Goal: Task Accomplishment & Management: Manage account settings

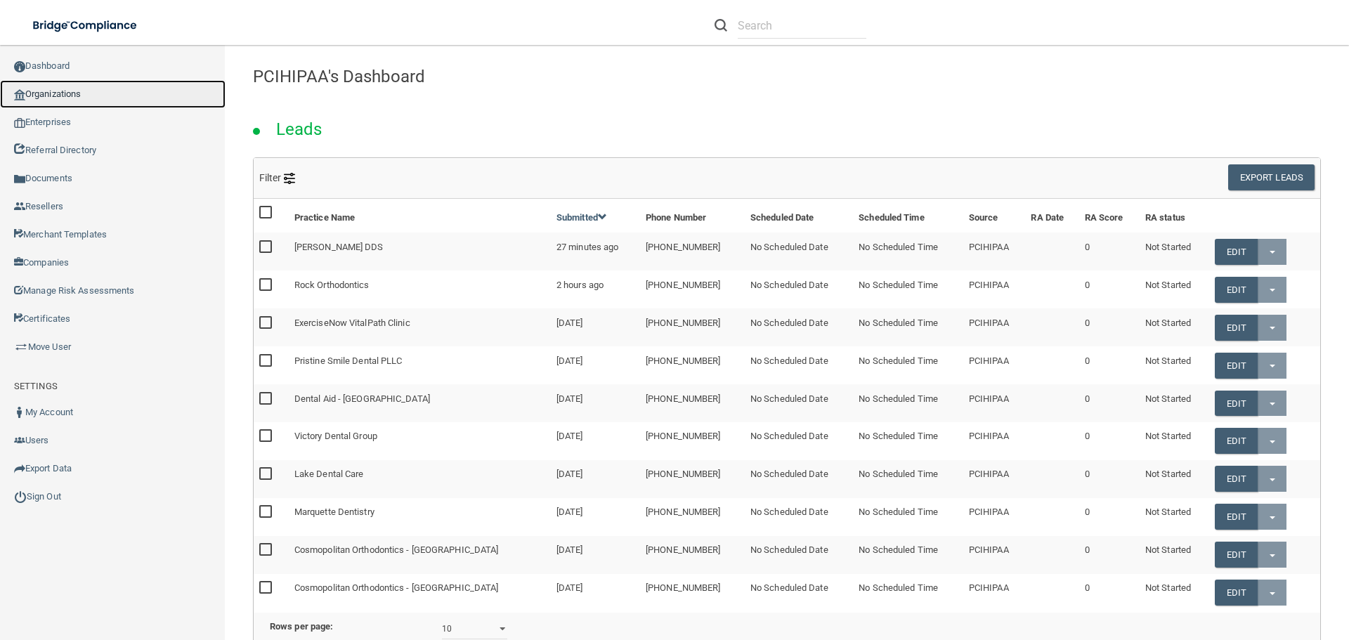
click at [70, 97] on link "Organizations" at bounding box center [113, 94] width 226 height 28
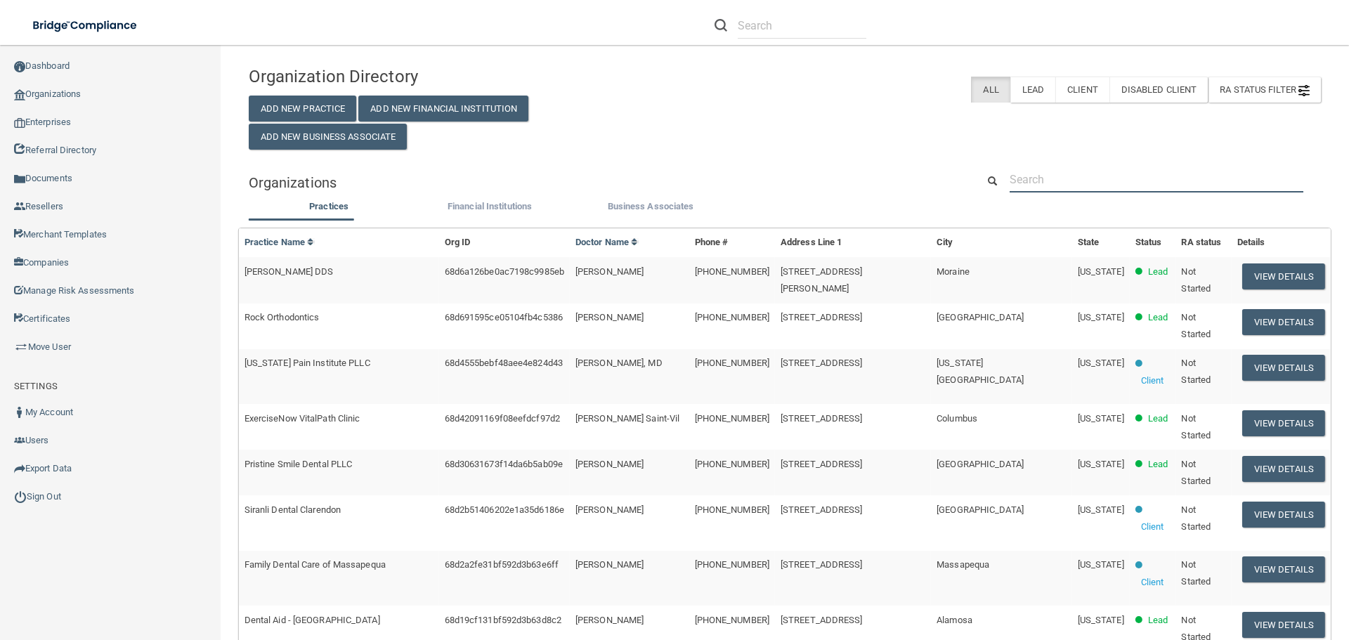
click at [1043, 183] on input "text" at bounding box center [1157, 180] width 294 height 26
paste input "[PERSON_NAME] DDS PA"
type input "[PERSON_NAME] DDS PA"
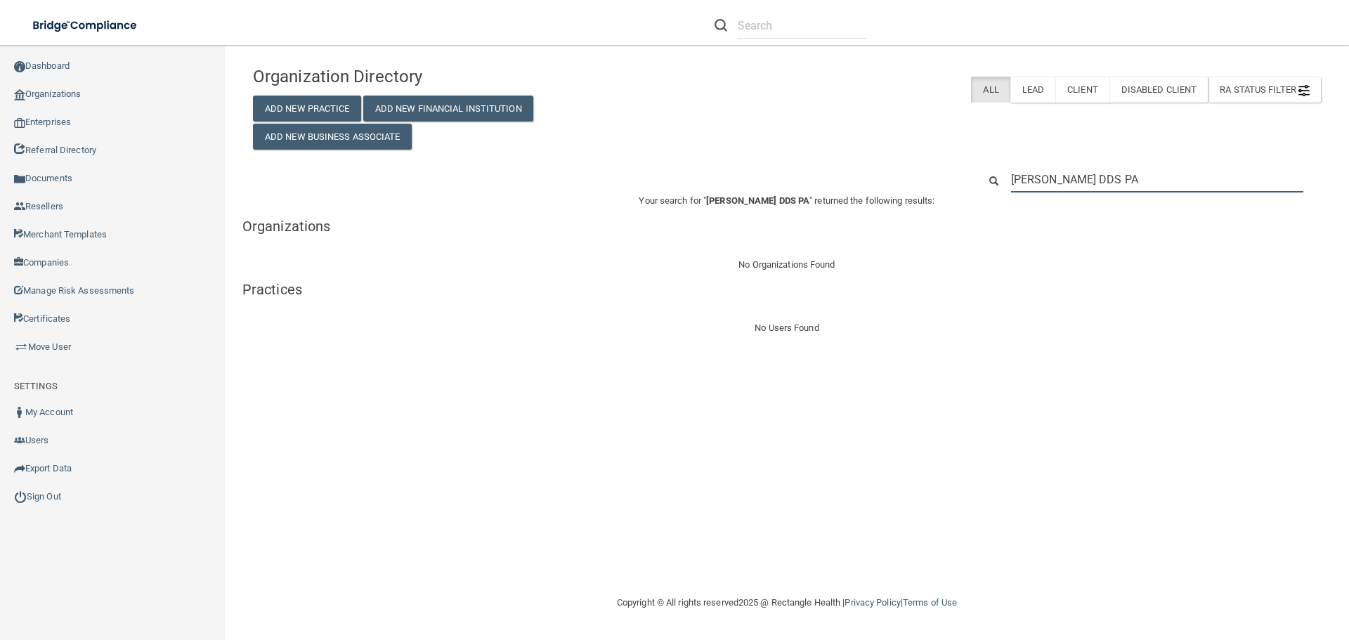
drag, startPoint x: 1147, startPoint y: 182, endPoint x: 956, endPoint y: 172, distance: 191.4
click at [956, 172] on div "[PERSON_NAME] DDS PA" at bounding box center [786, 180] width 1089 height 26
paste input "[PHONE_NUMBER]"
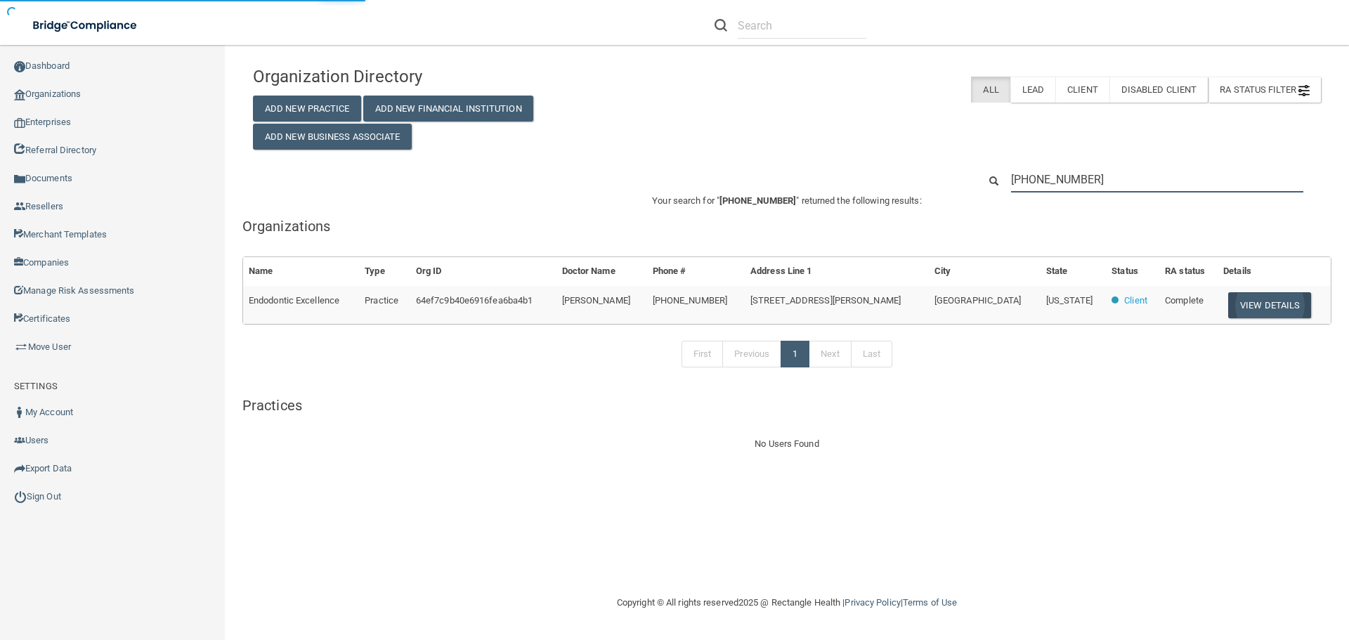
type input "[PHONE_NUMBER]"
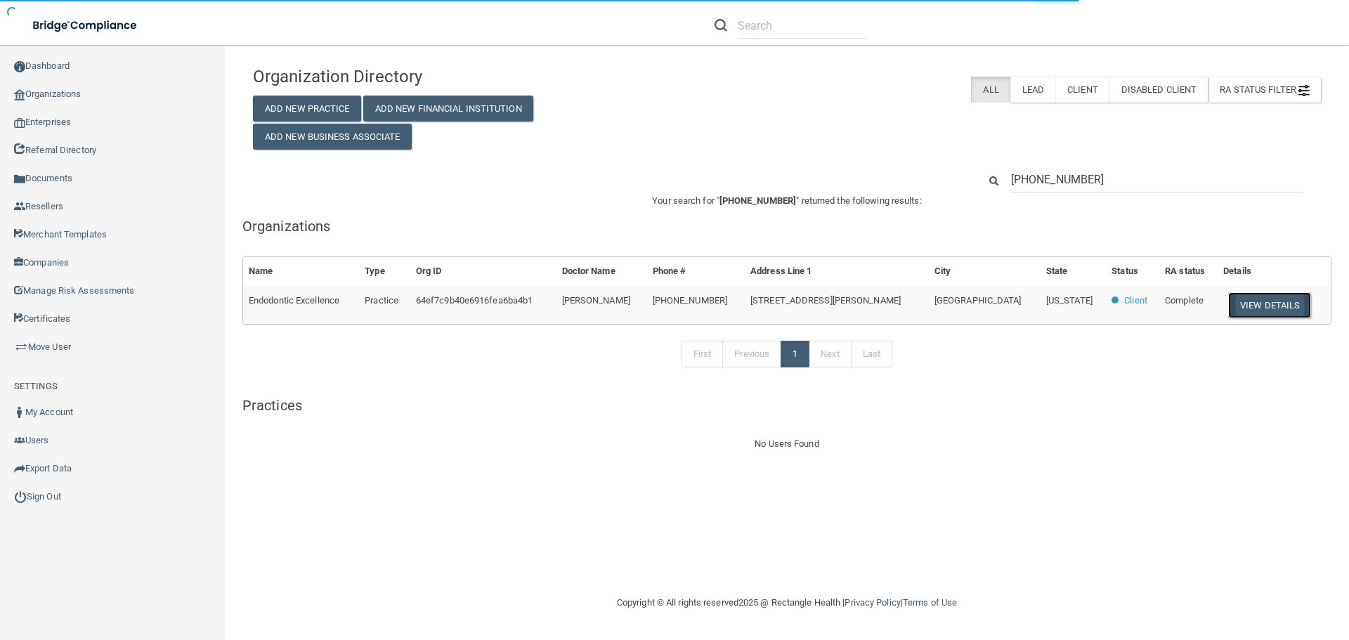
click at [1249, 300] on button "View Details" at bounding box center [1270, 305] width 83 height 26
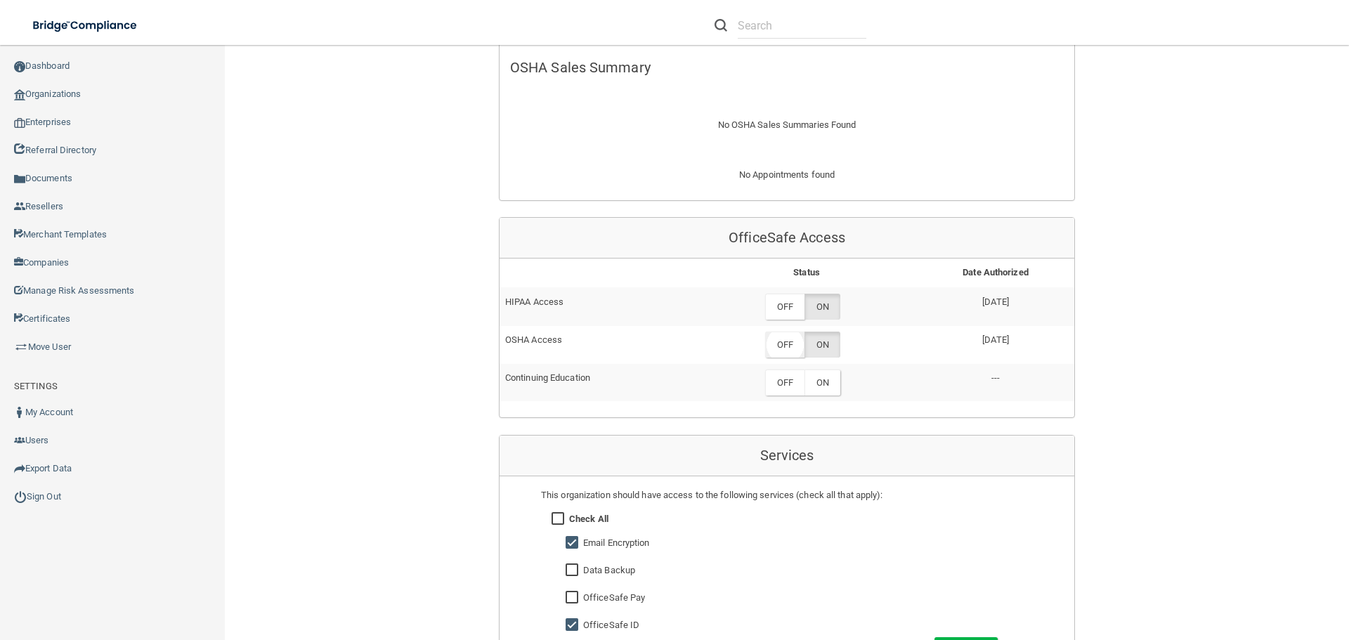
scroll to position [492, 0]
click at [788, 315] on label "OFF" at bounding box center [784, 307] width 39 height 26
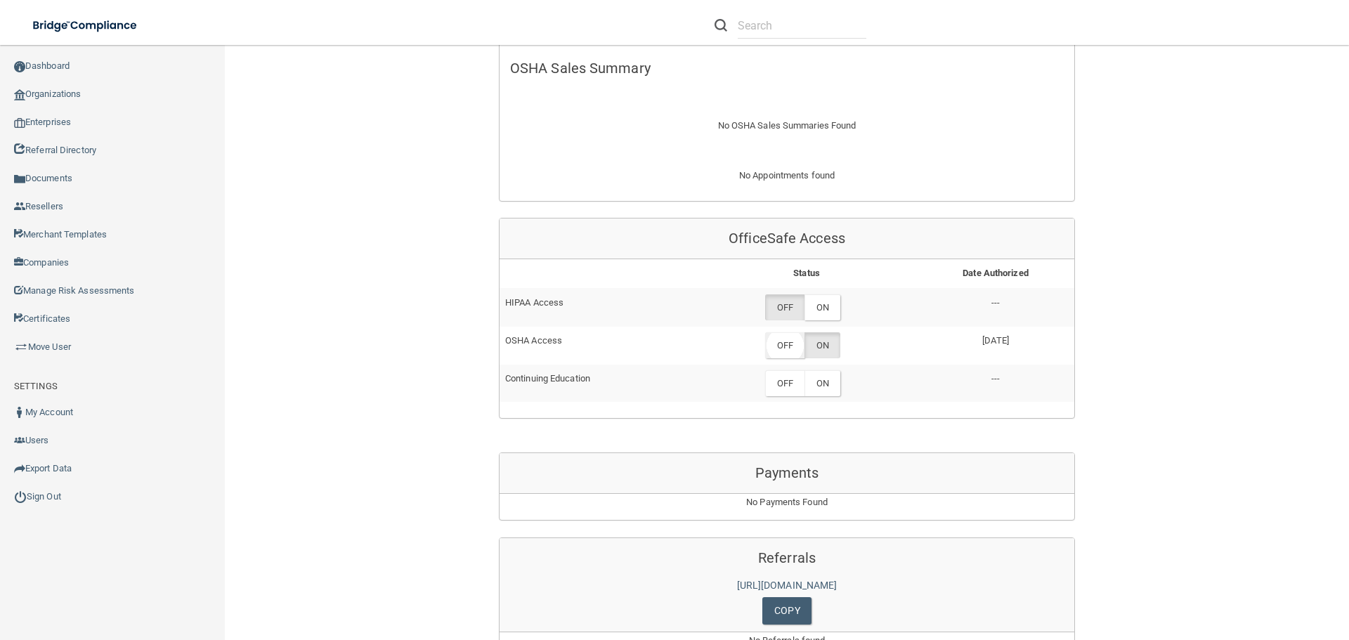
click at [785, 344] on label "OFF" at bounding box center [784, 345] width 39 height 26
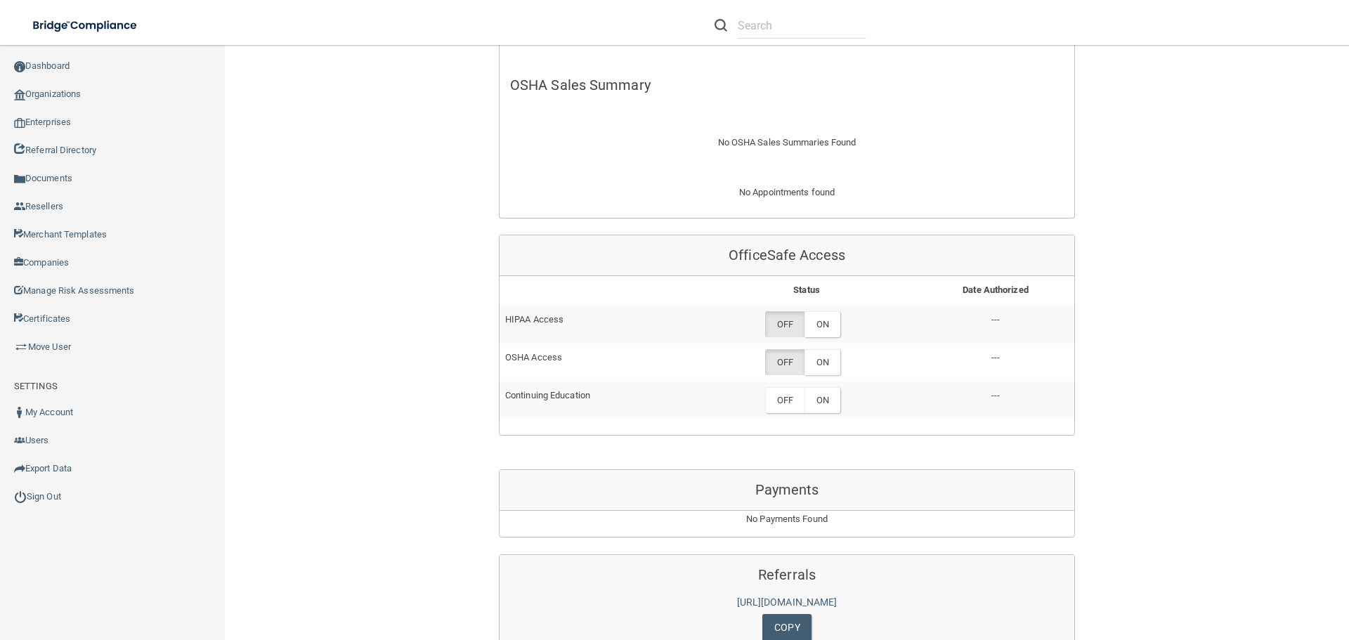
scroll to position [562, 0]
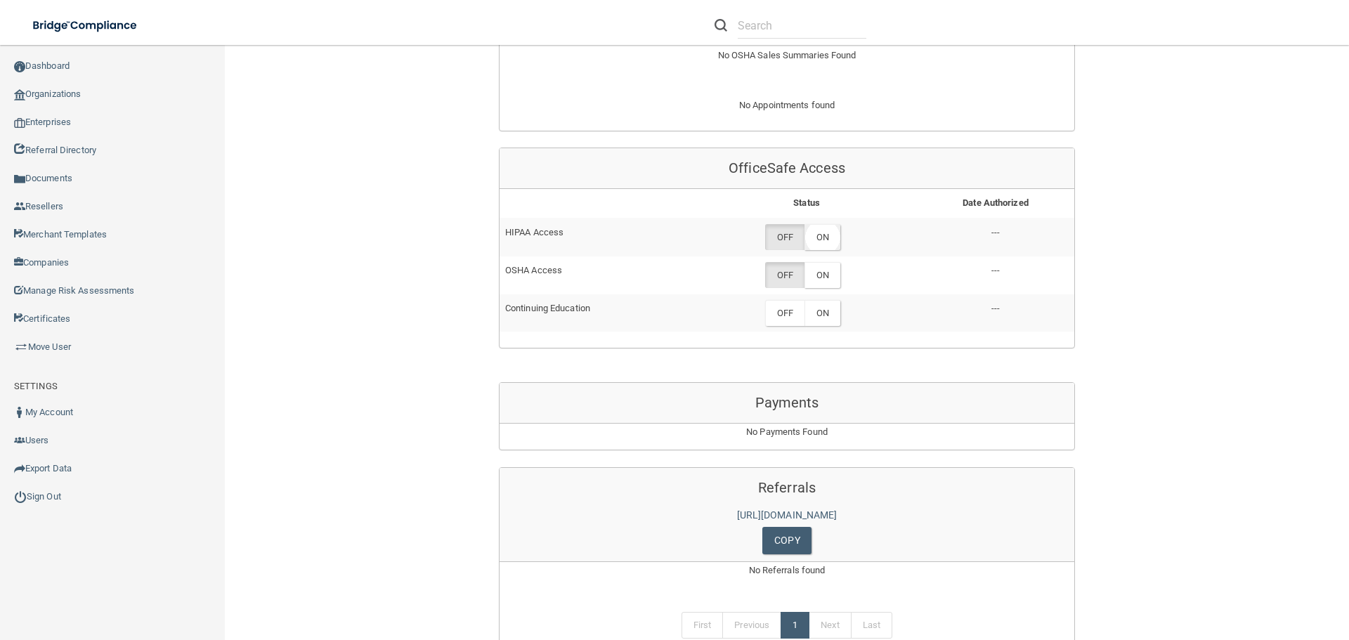
click at [818, 235] on label "ON" at bounding box center [823, 237] width 36 height 26
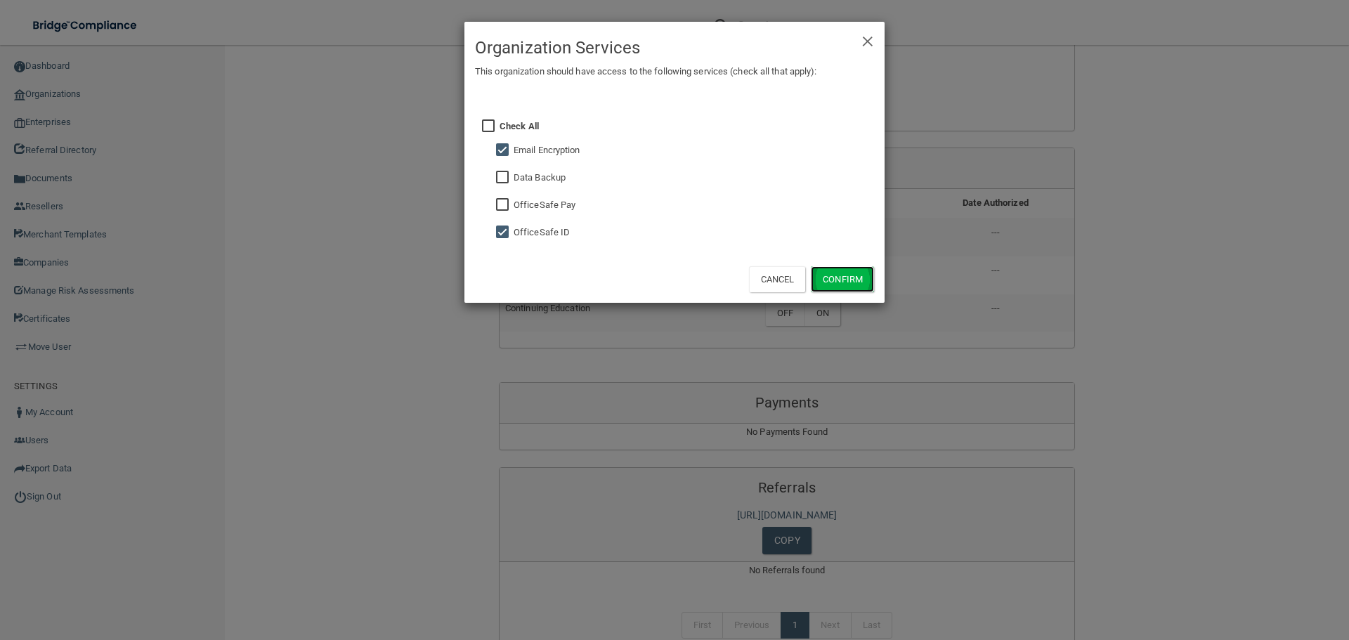
click at [835, 280] on button "Confirm" at bounding box center [842, 279] width 63 height 26
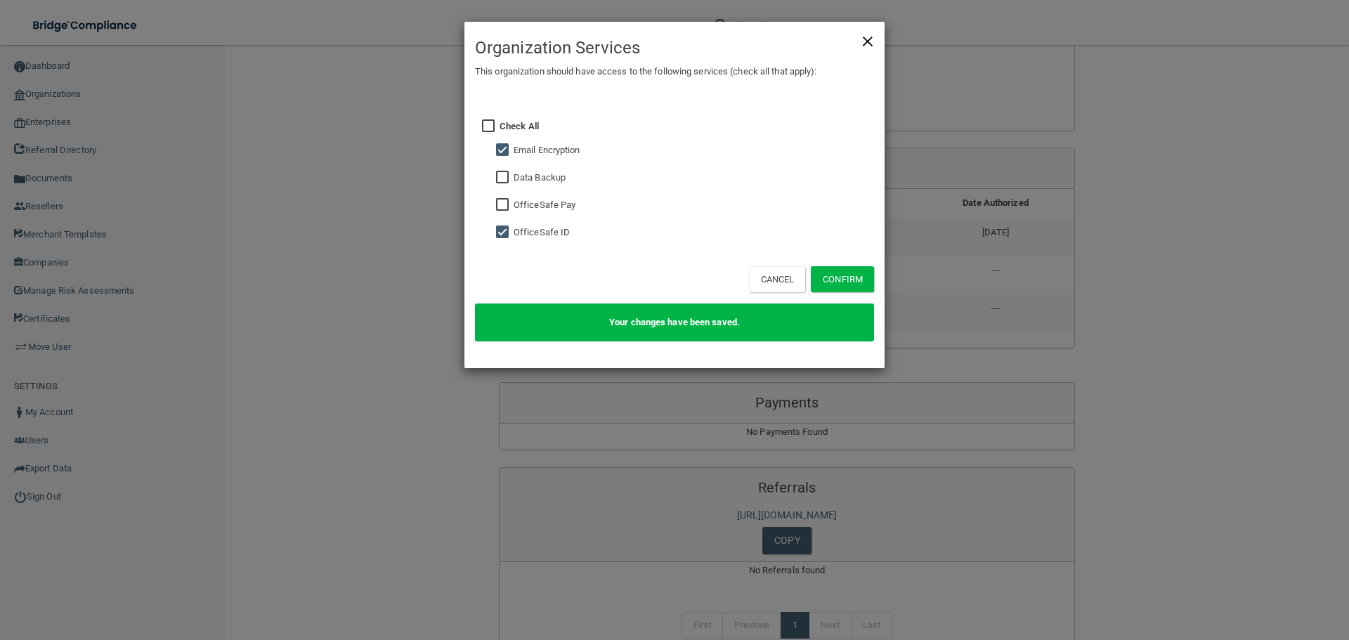
click at [867, 39] on span "×" at bounding box center [868, 39] width 13 height 28
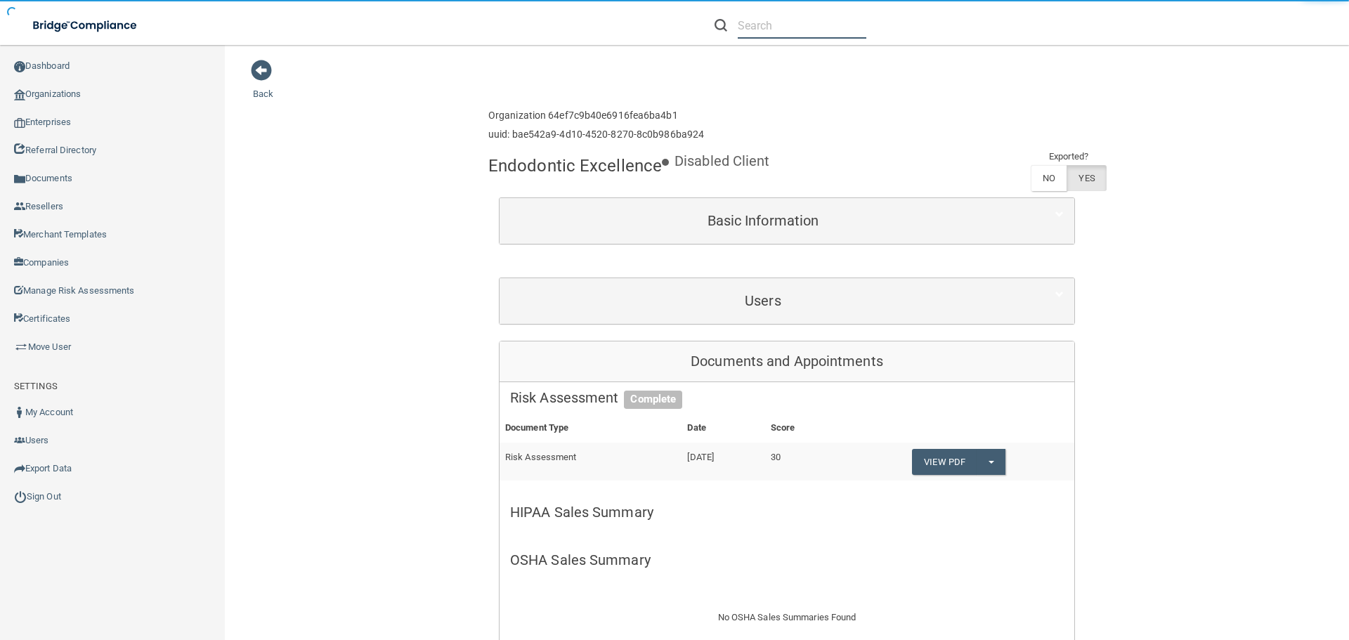
click at [784, 31] on input "text" at bounding box center [802, 26] width 129 height 26
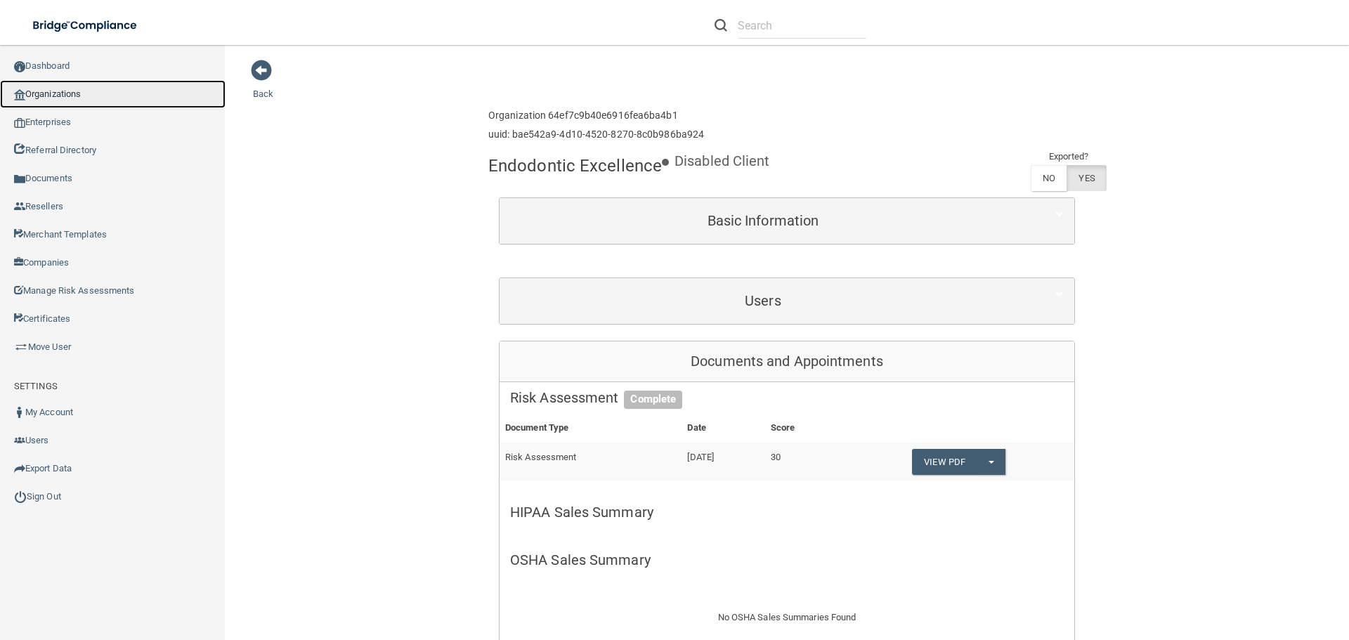
click at [90, 90] on link "Organizations" at bounding box center [113, 94] width 226 height 28
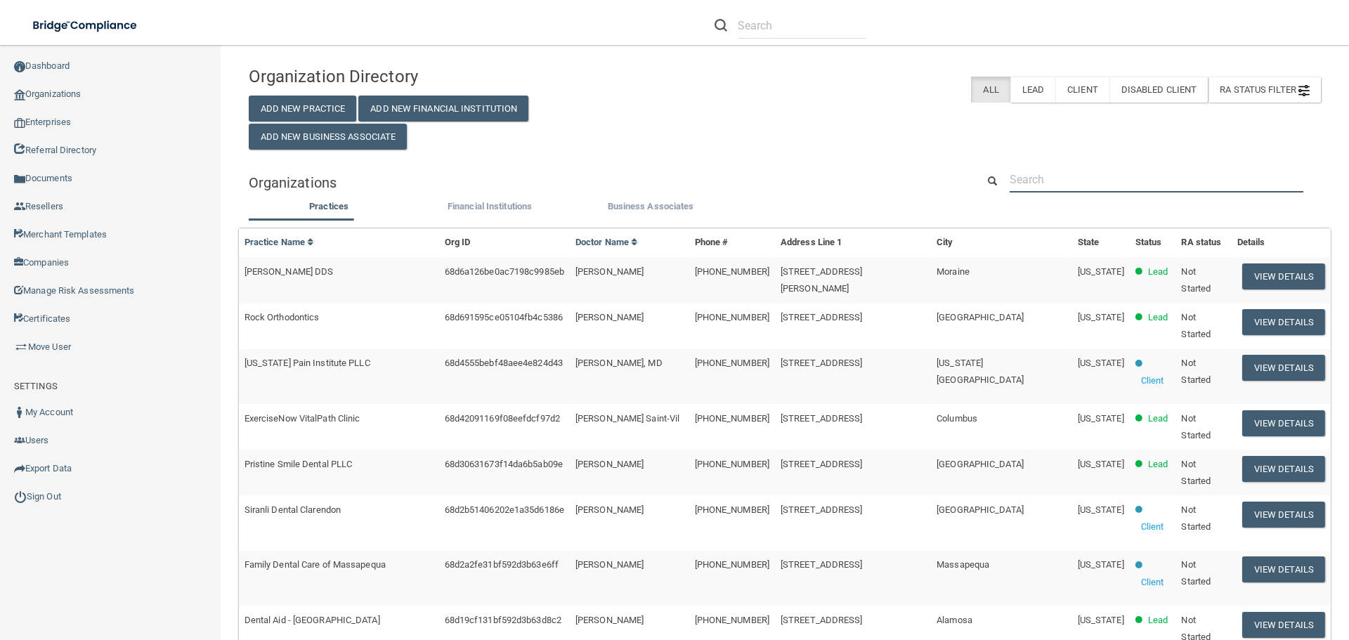
click at [1038, 185] on input "text" at bounding box center [1157, 180] width 294 height 26
paste input "[PHONE_NUMBER]"
type input "[PHONE_NUMBER]"
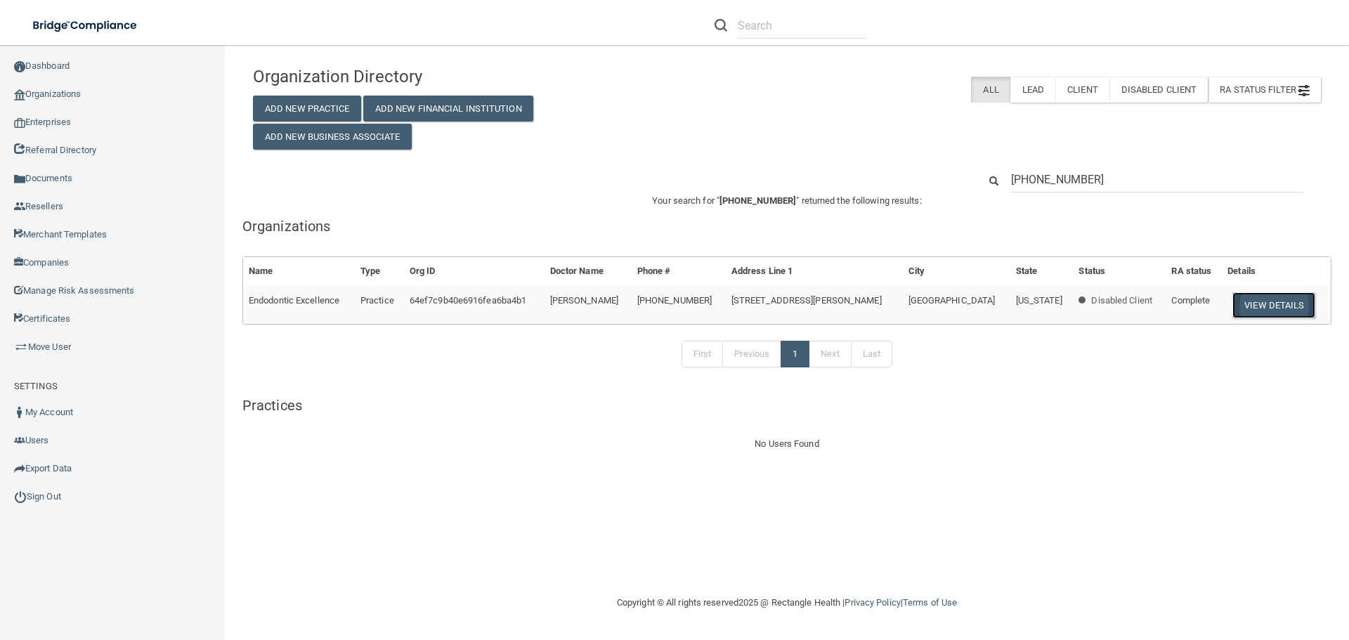
click at [1274, 301] on button "View Details" at bounding box center [1274, 305] width 83 height 26
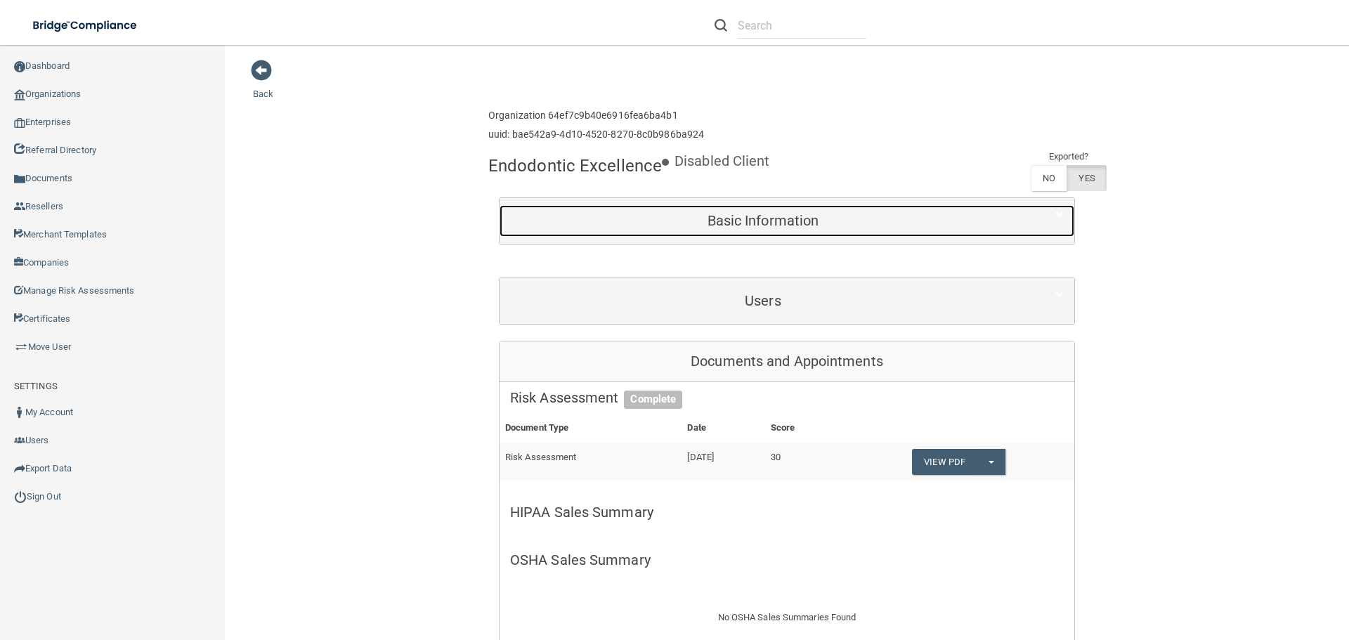
click at [851, 226] on h5 "Basic Information" at bounding box center [763, 220] width 506 height 15
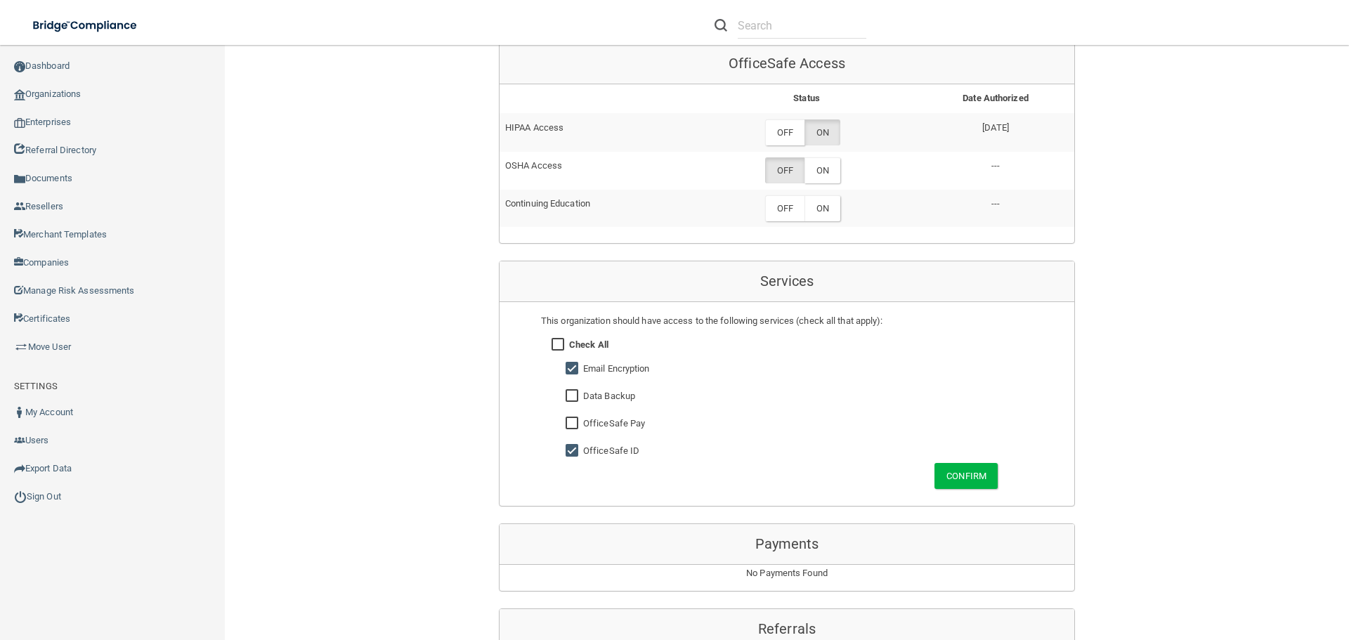
scroll to position [914, 0]
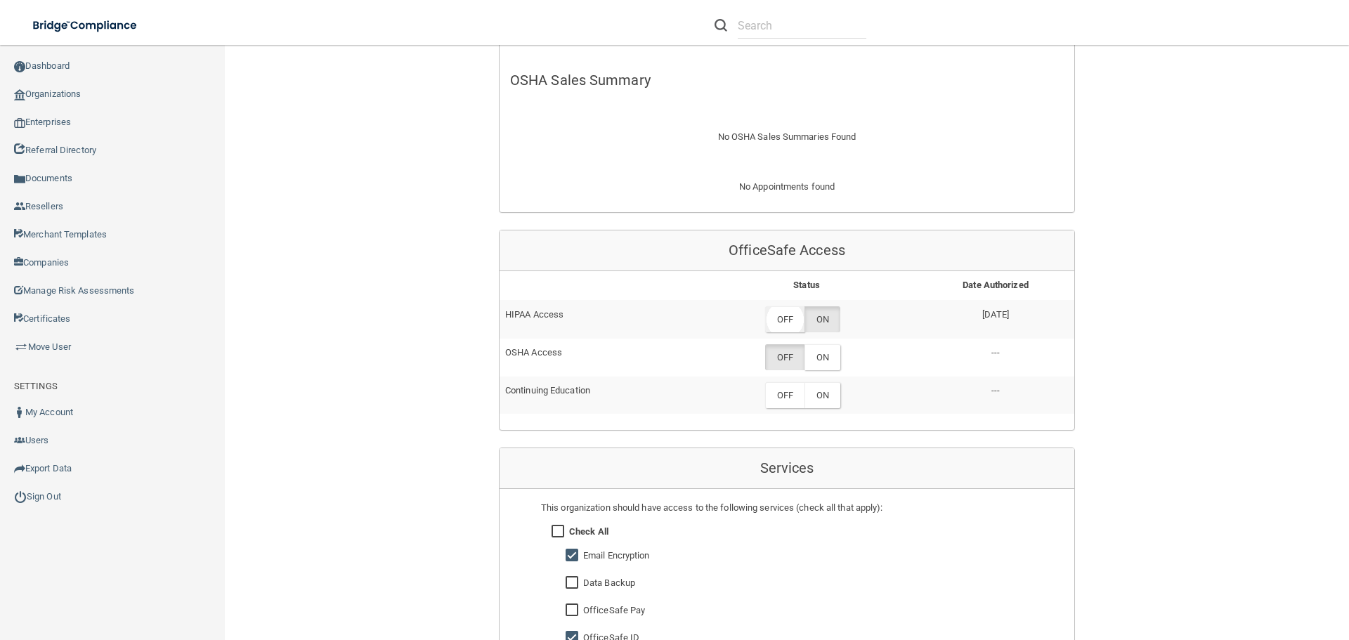
click at [784, 316] on label "OFF" at bounding box center [784, 319] width 39 height 26
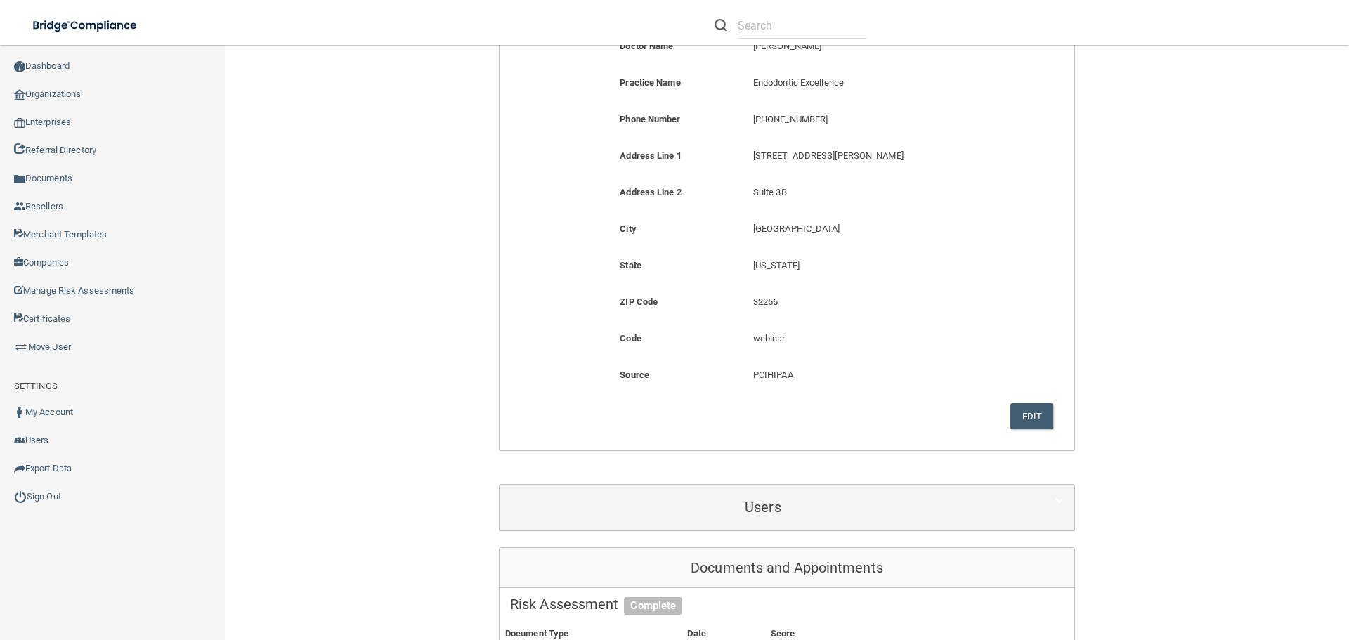
scroll to position [0, 0]
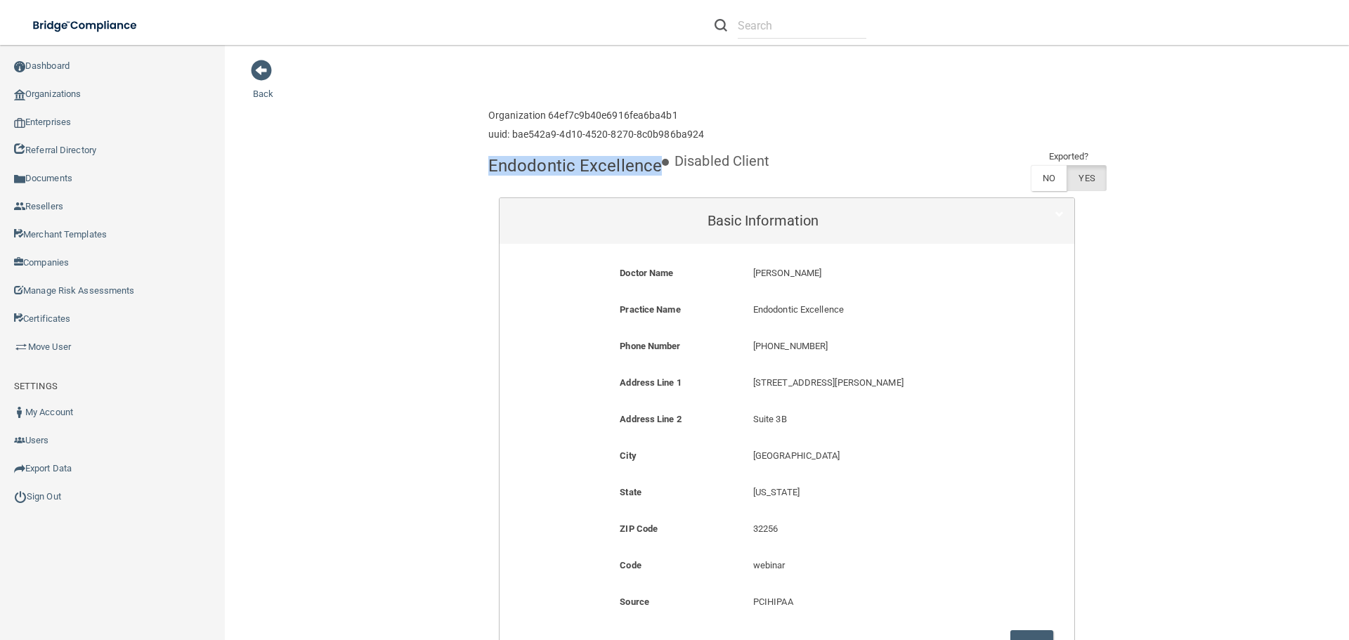
drag, startPoint x: 488, startPoint y: 164, endPoint x: 652, endPoint y: 175, distance: 164.8
click at [652, 175] on h4 "Endodontic Excellence" at bounding box center [575, 166] width 174 height 18
copy h4 "Endodontic Excellence"
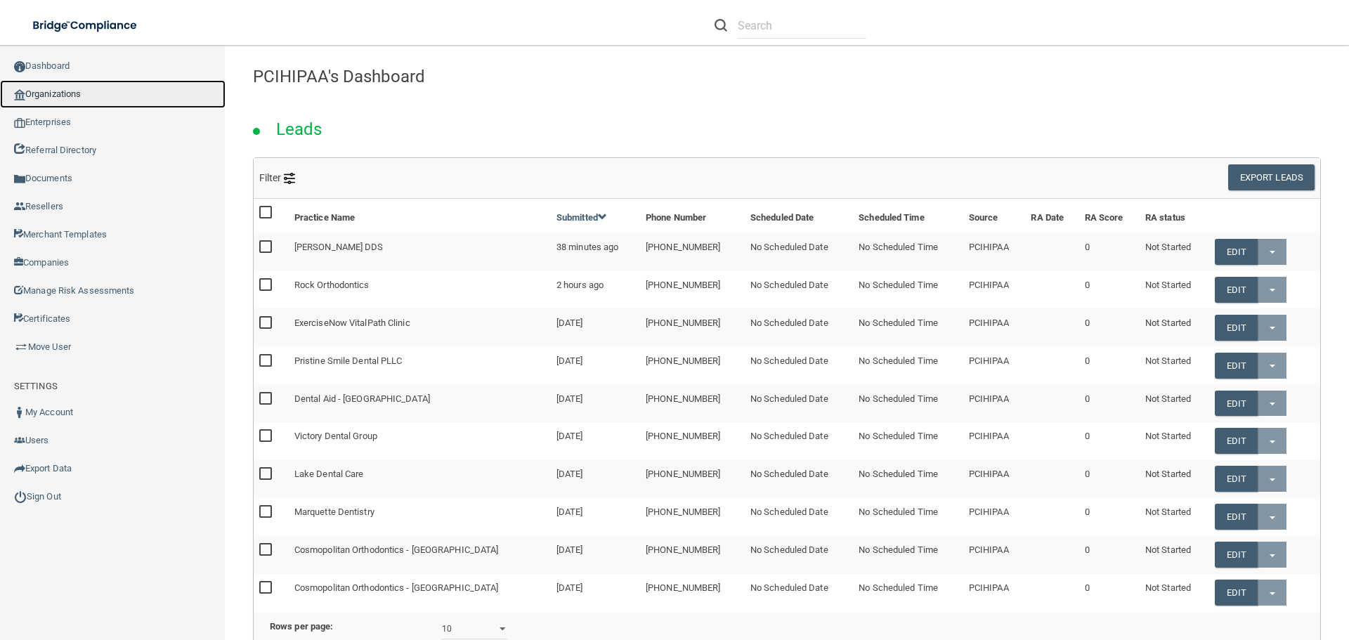
click at [70, 101] on link "Organizations" at bounding box center [113, 94] width 226 height 28
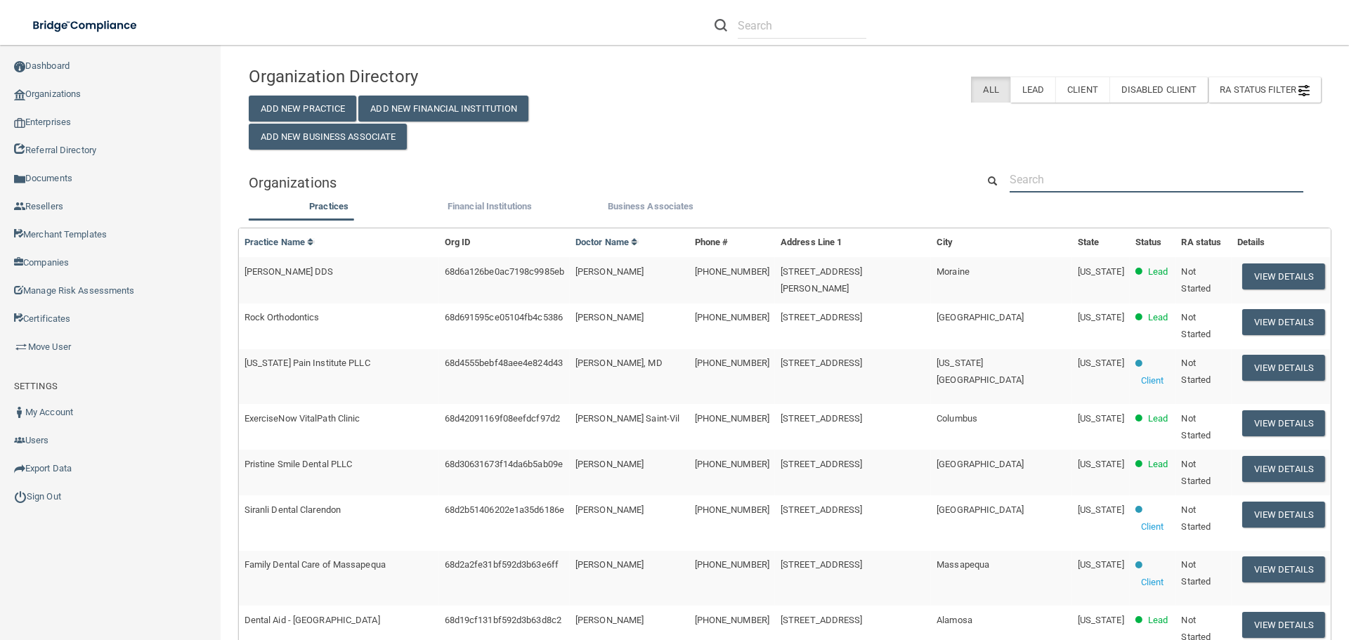
click at [1042, 179] on input "text" at bounding box center [1157, 180] width 294 height 26
paste input "Homesley Dental"
type input "Homesley Dental"
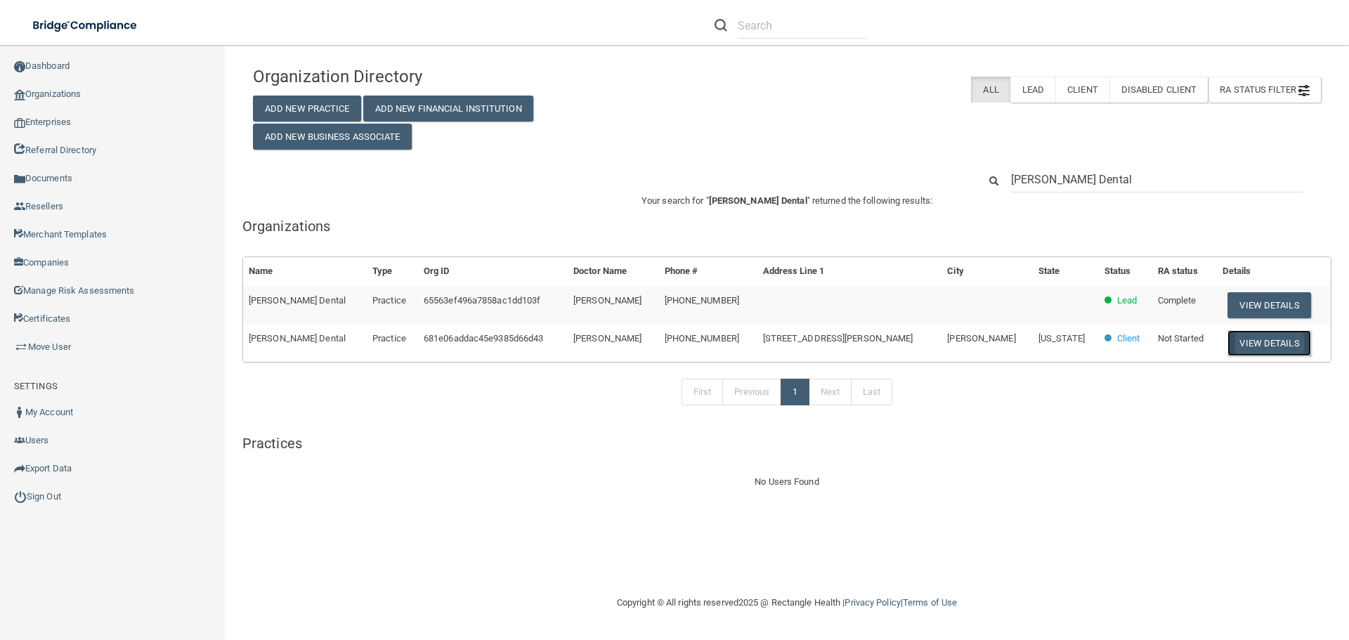
click at [1264, 354] on button "View Details" at bounding box center [1269, 343] width 83 height 26
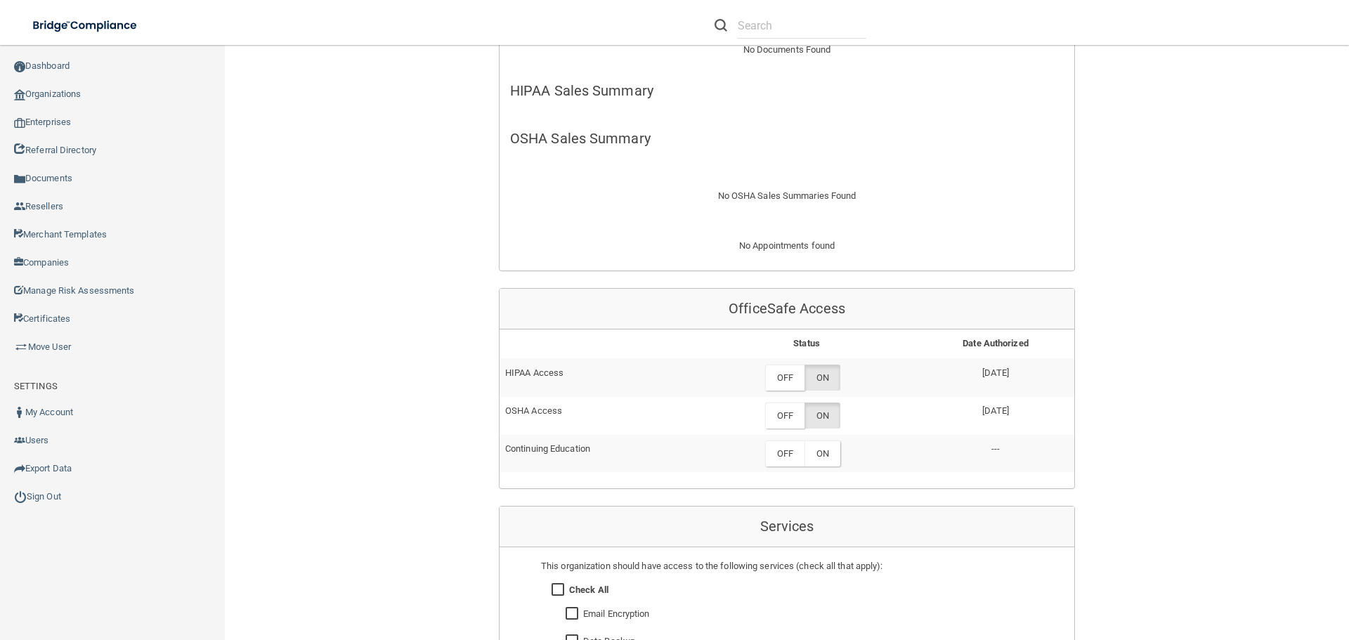
scroll to position [562, 0]
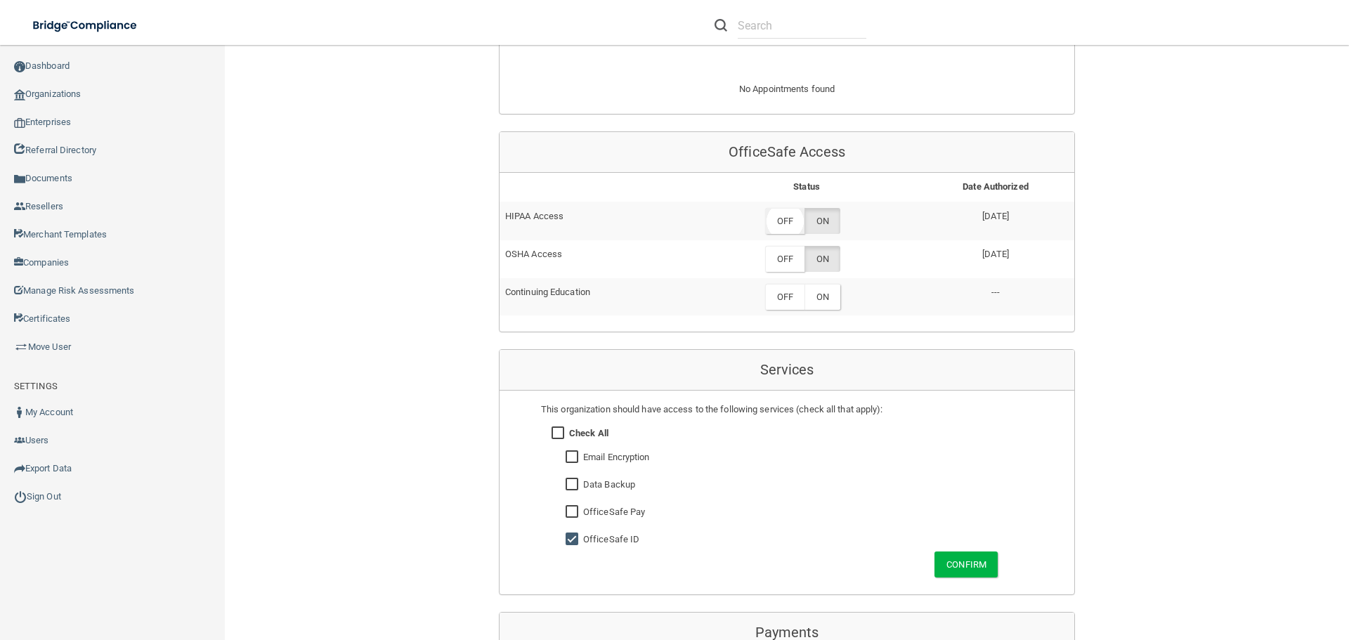
click at [782, 227] on label "OFF" at bounding box center [784, 221] width 39 height 26
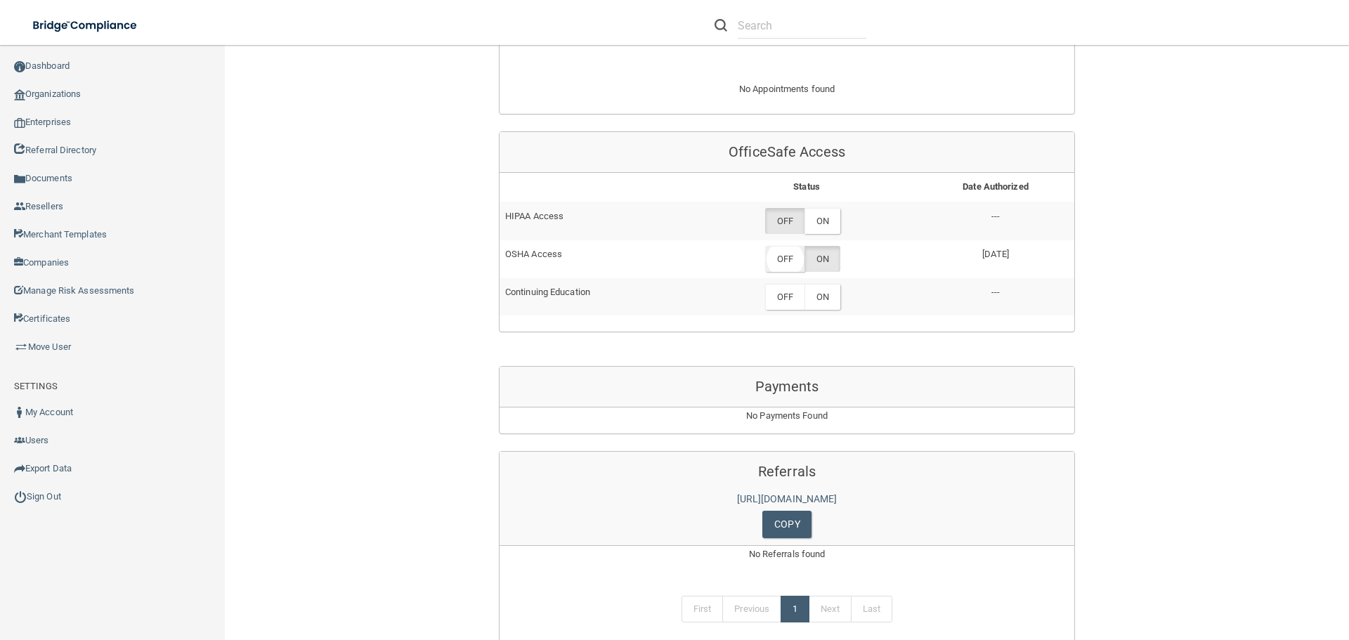
click at [782, 261] on label "OFF" at bounding box center [784, 259] width 39 height 26
